Goal: Task Accomplishment & Management: Manage account settings

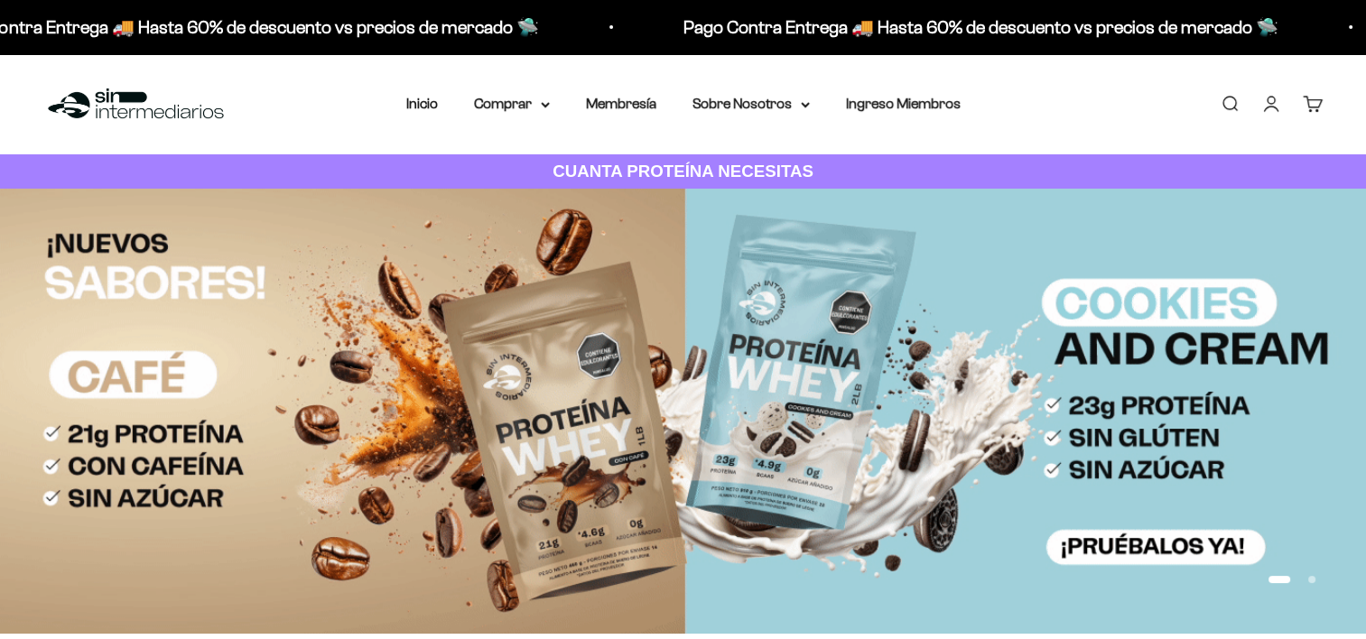
click at [1268, 110] on link "Iniciar sesión" at bounding box center [1271, 104] width 20 height 20
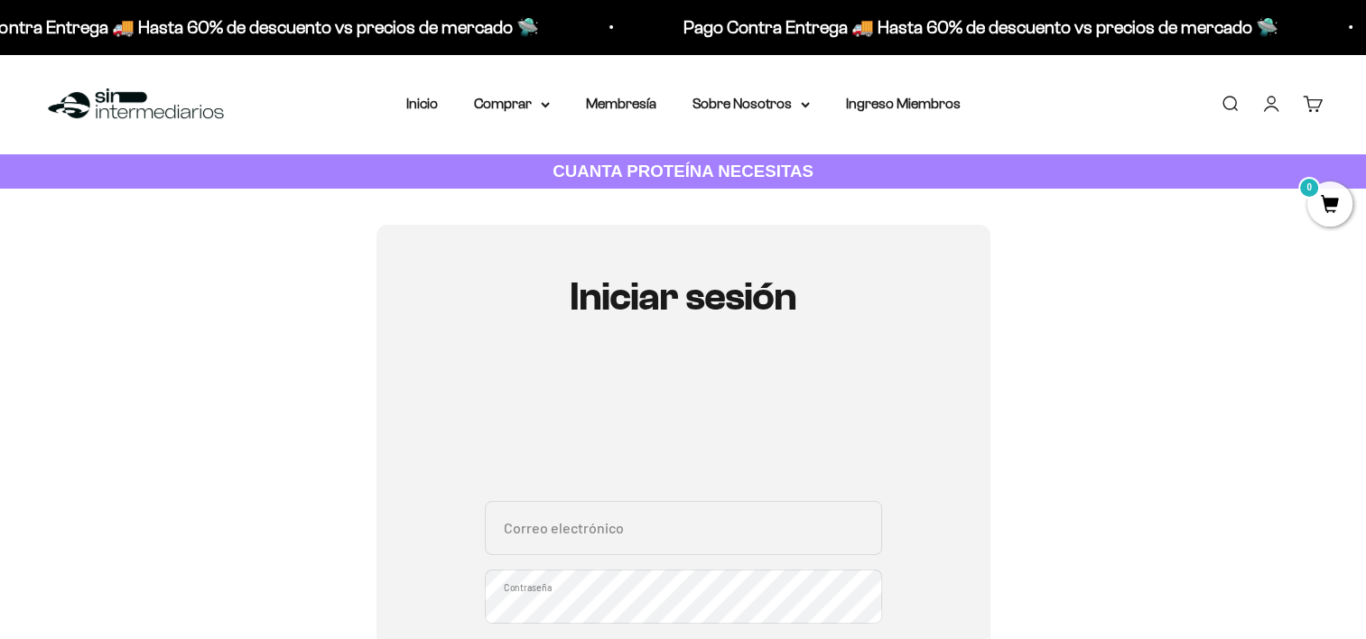
click at [604, 535] on input "Correo electrónico" at bounding box center [683, 528] width 397 height 54
